Goal: Transaction & Acquisition: Purchase product/service

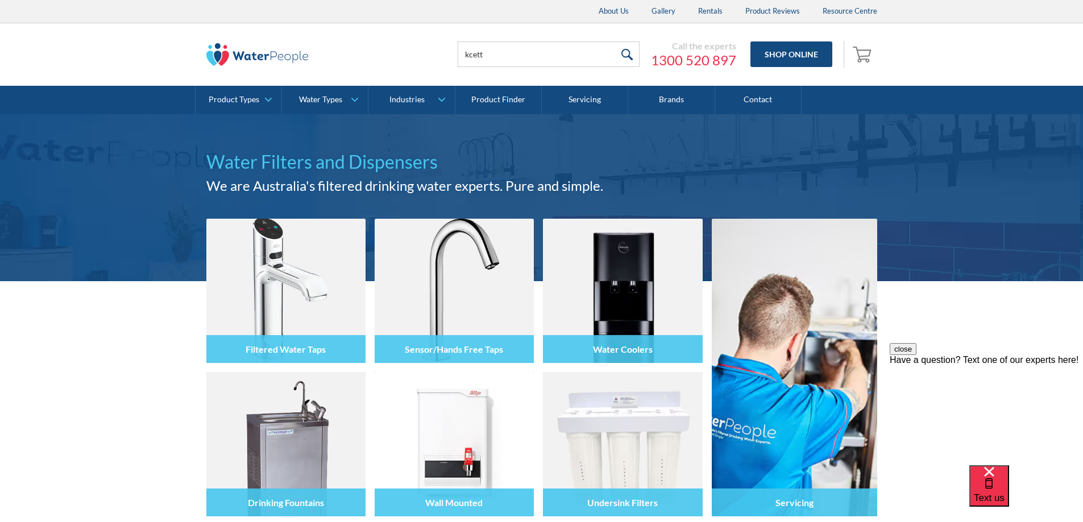
type input "KCETT"
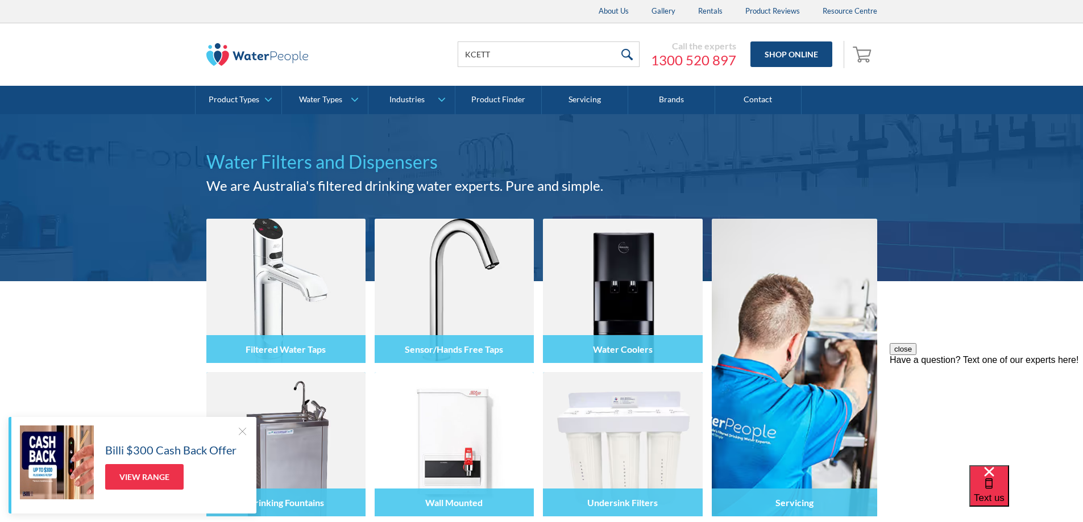
click at [634, 53] on input "submit" at bounding box center [627, 54] width 24 height 26
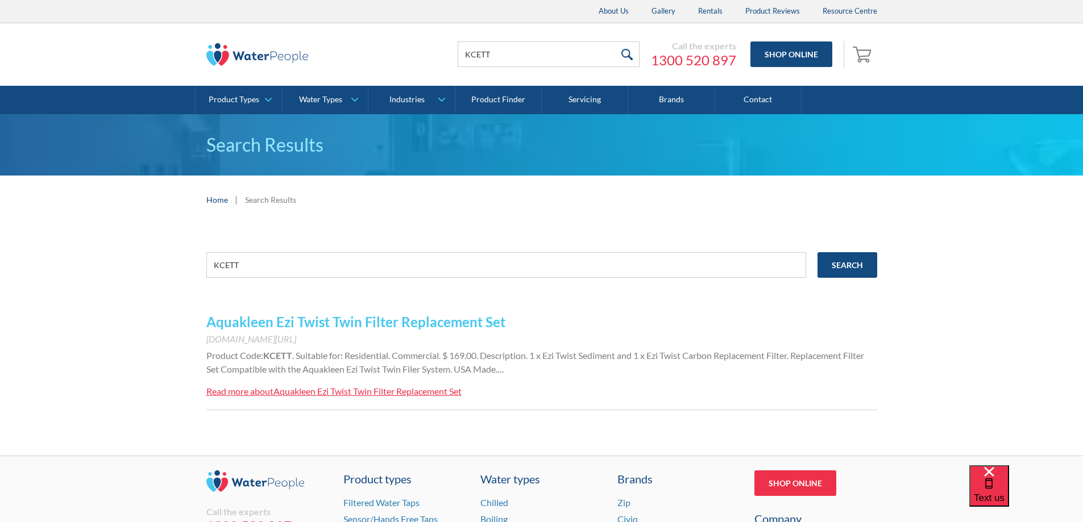
click at [480, 320] on link "Aquakleen Ezi Twist Twin Filter Replacement Set" at bounding box center [355, 322] width 299 height 16
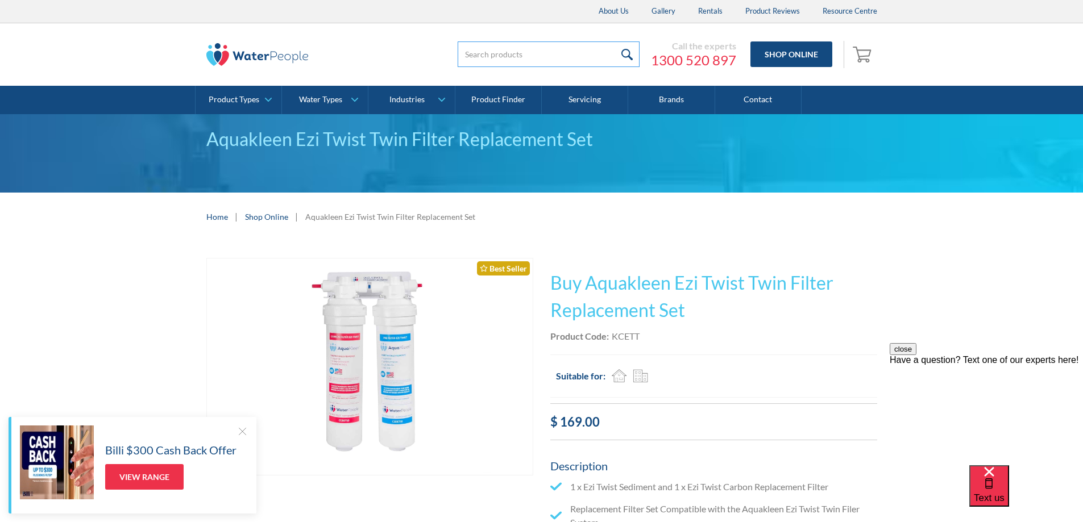
drag, startPoint x: 527, startPoint y: 52, endPoint x: 534, endPoint y: 52, distance: 6.8
click at [528, 52] on input "search" at bounding box center [548, 54] width 182 height 26
type input "csdet"
click at [615, 41] on input "submit" at bounding box center [627, 54] width 24 height 26
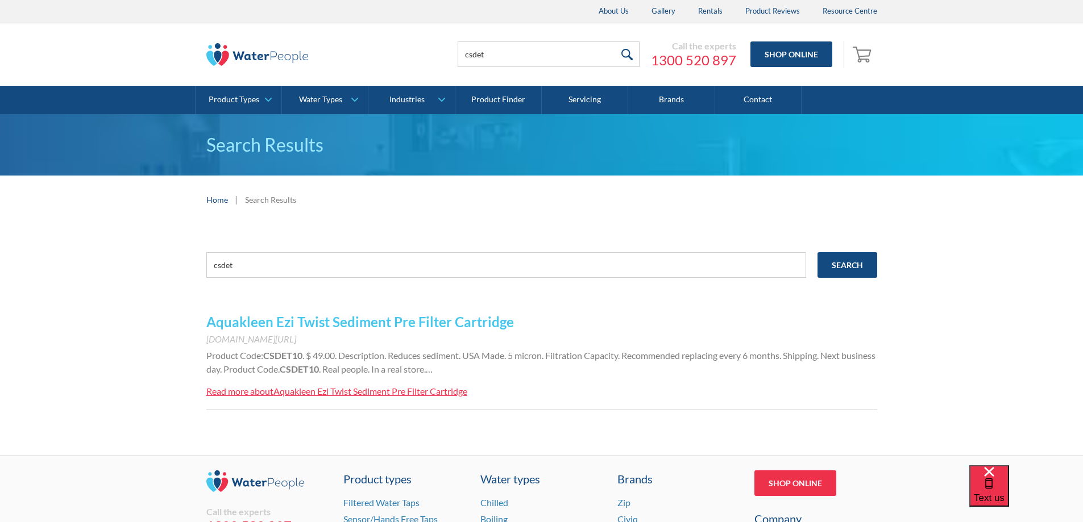
click at [426, 323] on link "Aquakleen Ezi Twist Sediment Pre Filter Cartridge" at bounding box center [359, 322] width 307 height 16
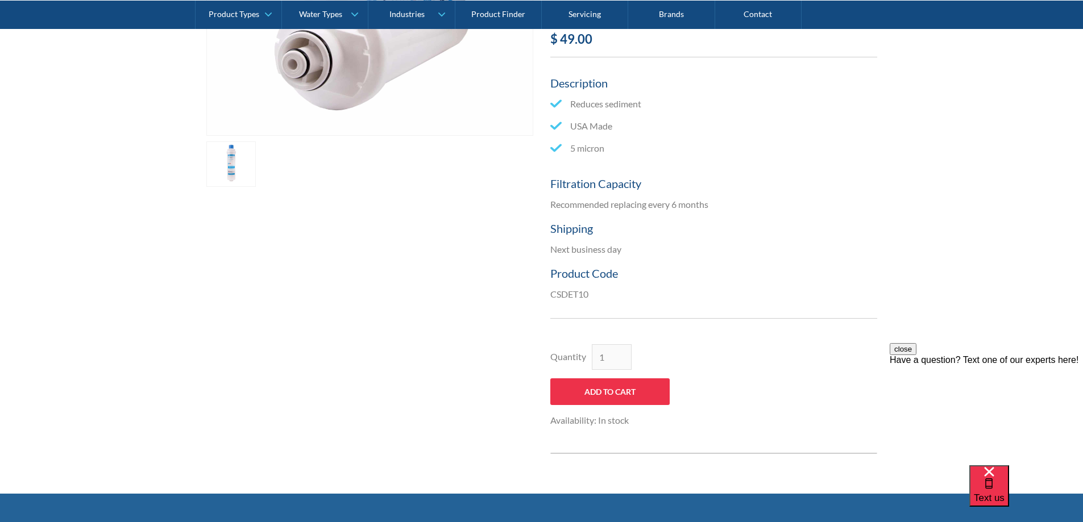
scroll to position [170, 0]
